Goal: Information Seeking & Learning: Learn about a topic

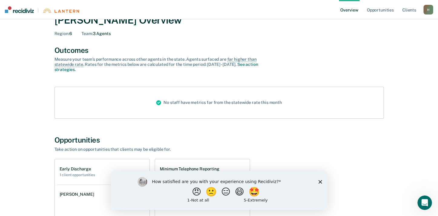
scroll to position [30, 0]
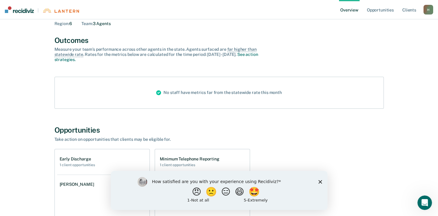
click at [318, 183] on polygon "Close survey" at bounding box center [320, 182] width 4 height 4
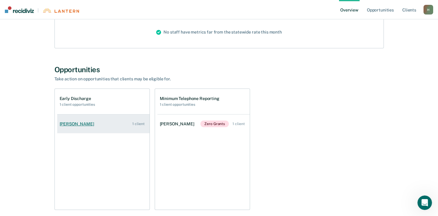
scroll to position [91, 0]
click at [79, 122] on div "[PERSON_NAME]" at bounding box center [78, 123] width 37 height 5
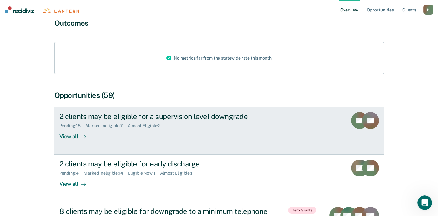
scroll to position [60, 0]
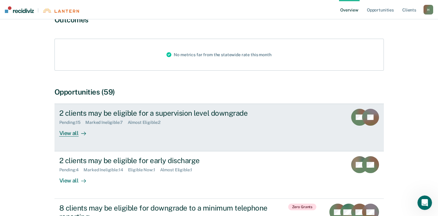
click at [63, 132] on div "View all" at bounding box center [76, 131] width 34 height 12
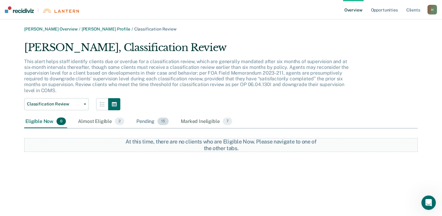
click at [140, 124] on div "Pending 15" at bounding box center [152, 121] width 35 height 13
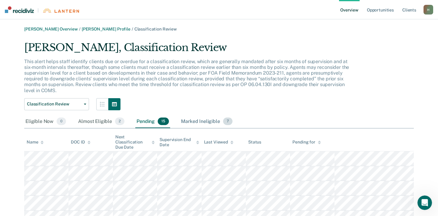
click at [181, 121] on div "Marked Ineligible 7" at bounding box center [207, 121] width 54 height 13
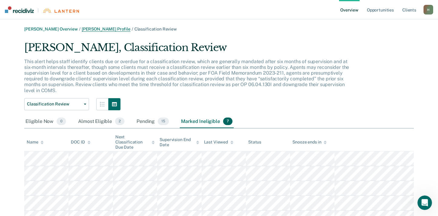
click at [97, 29] on link "[PERSON_NAME] Profile" at bounding box center [106, 29] width 49 height 5
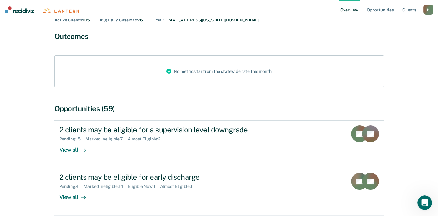
scroll to position [121, 0]
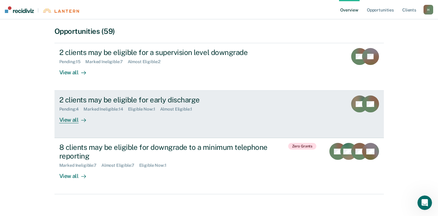
click at [65, 118] on div "View all" at bounding box center [76, 118] width 34 height 12
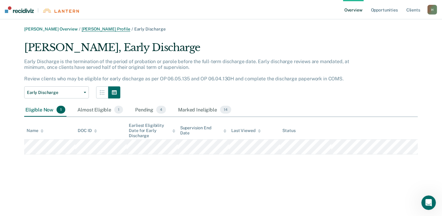
click at [97, 27] on link "[PERSON_NAME] Profile" at bounding box center [106, 29] width 49 height 5
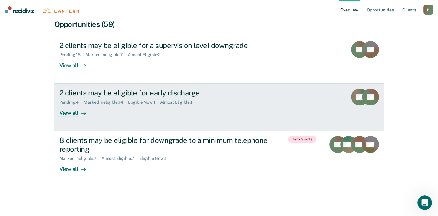
scroll to position [130, 0]
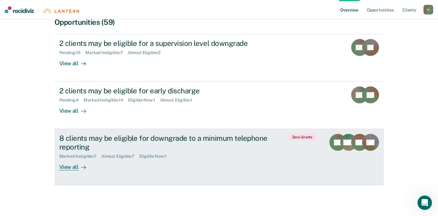
click at [70, 165] on div "View all" at bounding box center [76, 165] width 34 height 12
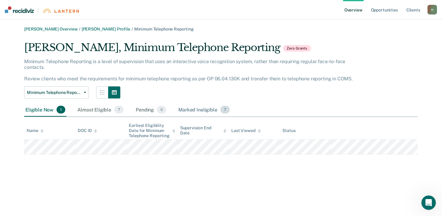
click at [195, 110] on div "Marked Ineligible 7" at bounding box center [204, 109] width 54 height 13
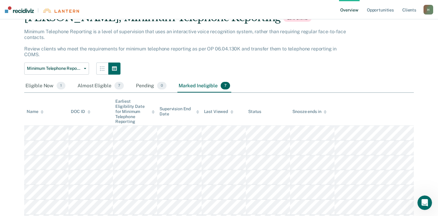
scroll to position [56, 0]
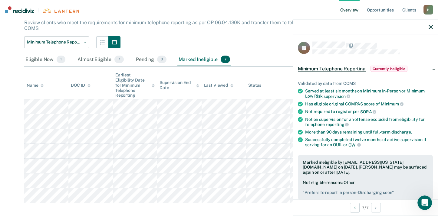
click at [269, 71] on th "Status" at bounding box center [268, 85] width 44 height 28
click at [427, 25] on div at bounding box center [365, 26] width 145 height 15
click at [429, 29] on icon "button" at bounding box center [430, 27] width 4 height 4
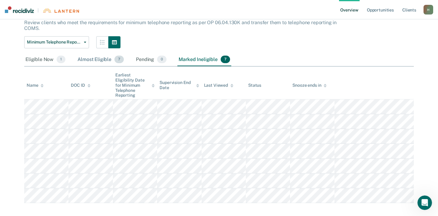
click at [88, 54] on div "Almost Eligible 7" at bounding box center [100, 59] width 49 height 13
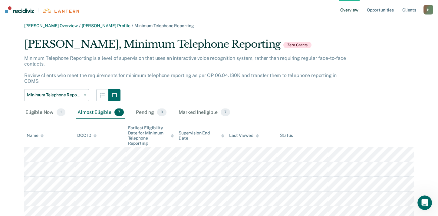
scroll to position [0, 0]
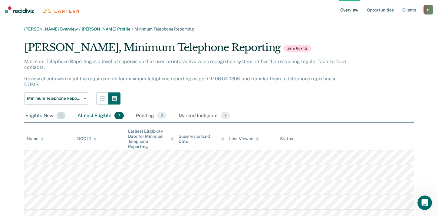
click at [33, 110] on div "Eligible Now 1" at bounding box center [45, 115] width 42 height 13
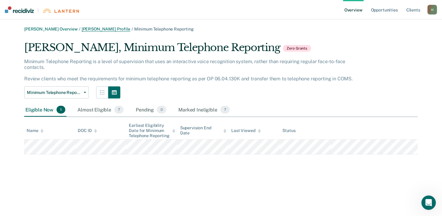
click at [87, 28] on link "[PERSON_NAME] Profile" at bounding box center [106, 29] width 49 height 5
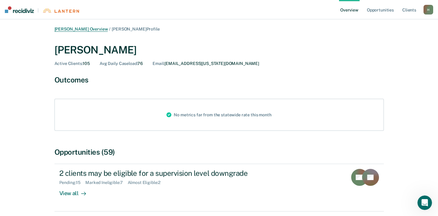
click at [68, 29] on link "[PERSON_NAME] Overview" at bounding box center [81, 29] width 54 height 5
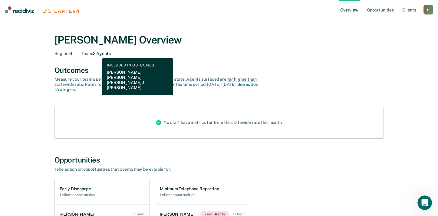
click at [97, 54] on div "Team : 3 Agents" at bounding box center [95, 53] width 29 height 5
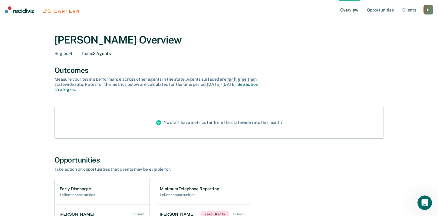
click at [69, 40] on div "[PERSON_NAME] Overview" at bounding box center [218, 40] width 329 height 12
click at [374, 10] on link "Opportunities" at bounding box center [379, 9] width 29 height 19
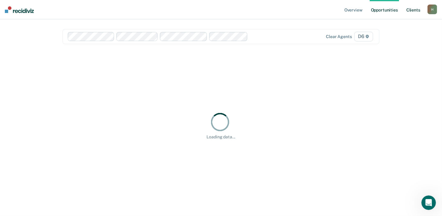
click at [409, 7] on link "Client s" at bounding box center [413, 9] width 16 height 19
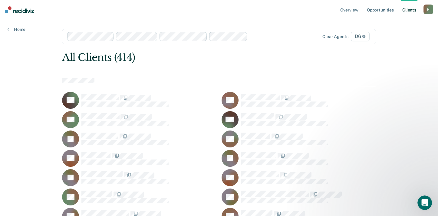
click at [409, 7] on link "Client s" at bounding box center [409, 9] width 16 height 19
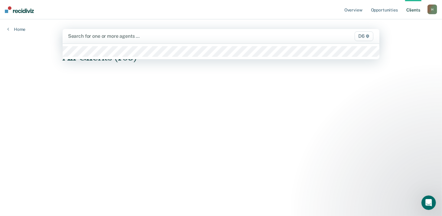
click at [11, 51] on div "Overview Opportunities Client s [EMAIL_ADDRESS][US_STATE][DOMAIN_NAME] H Profil…" at bounding box center [221, 108] width 442 height 216
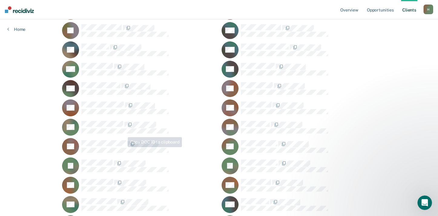
scroll to position [393, 0]
